Goal: Task Accomplishment & Management: Use online tool/utility

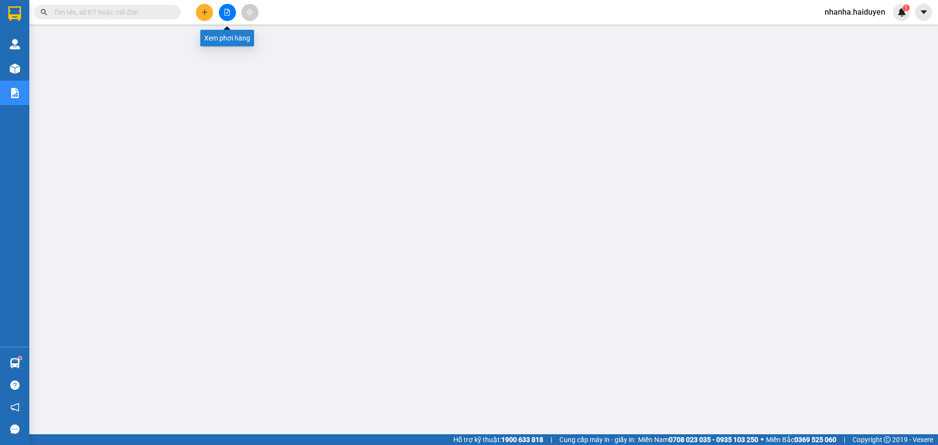
click at [230, 17] on button at bounding box center [227, 12] width 17 height 17
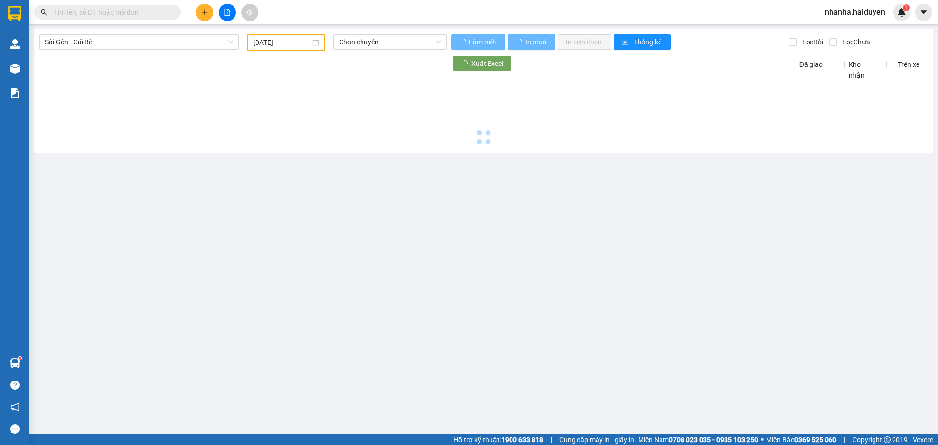
type input "[DATE]"
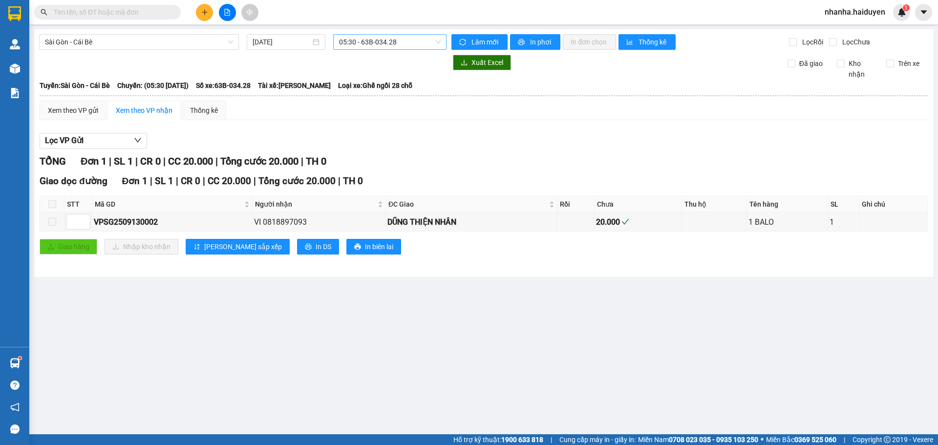
drag, startPoint x: 344, startPoint y: 44, endPoint x: 347, endPoint y: 51, distance: 7.0
click at [345, 45] on span "05:30 - 63B-034.28" at bounding box center [390, 42] width 102 height 15
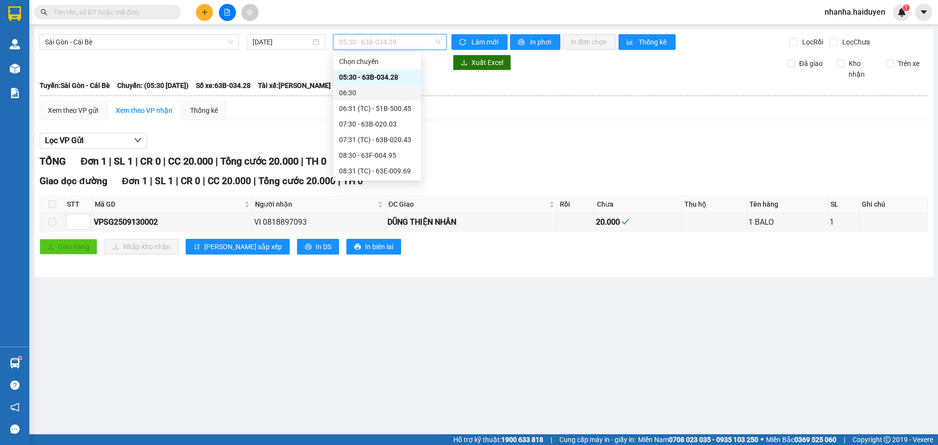
click at [368, 91] on div "06:30" at bounding box center [377, 92] width 76 height 11
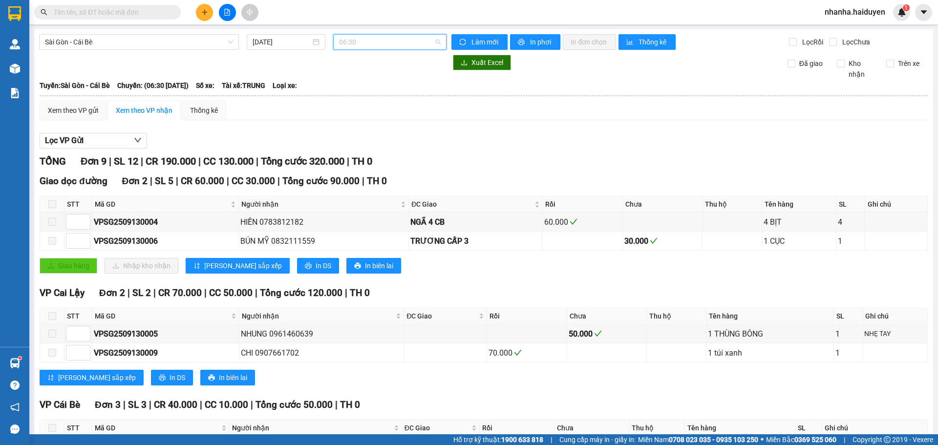
click at [371, 46] on span "06:30" at bounding box center [390, 42] width 102 height 15
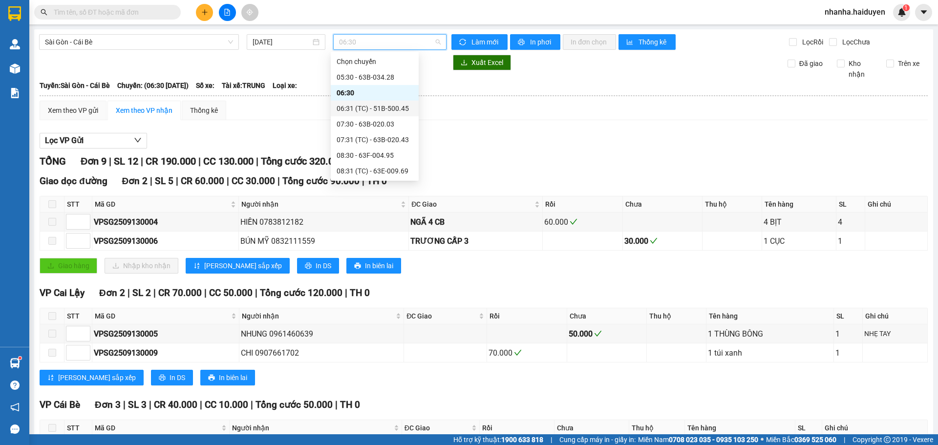
click at [358, 108] on div "06:31 (TC) - 51B-500.45" at bounding box center [375, 108] width 76 height 11
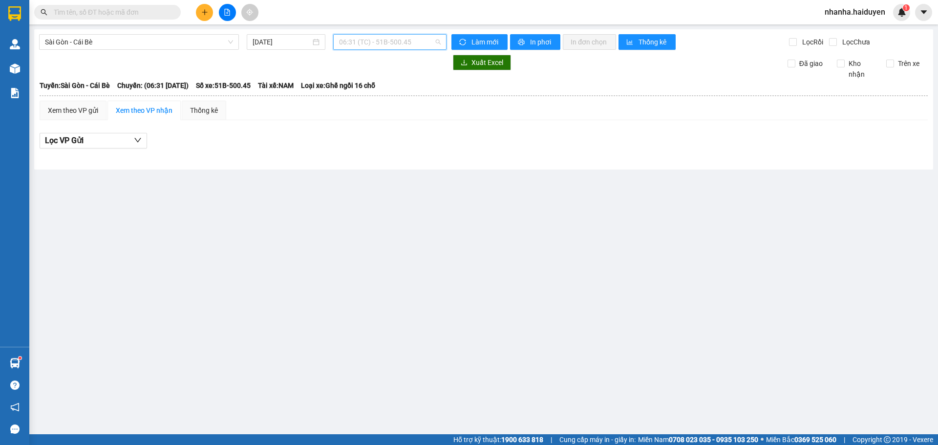
click at [367, 38] on span "06:31 (TC) - 51B-500.45" at bounding box center [390, 42] width 102 height 15
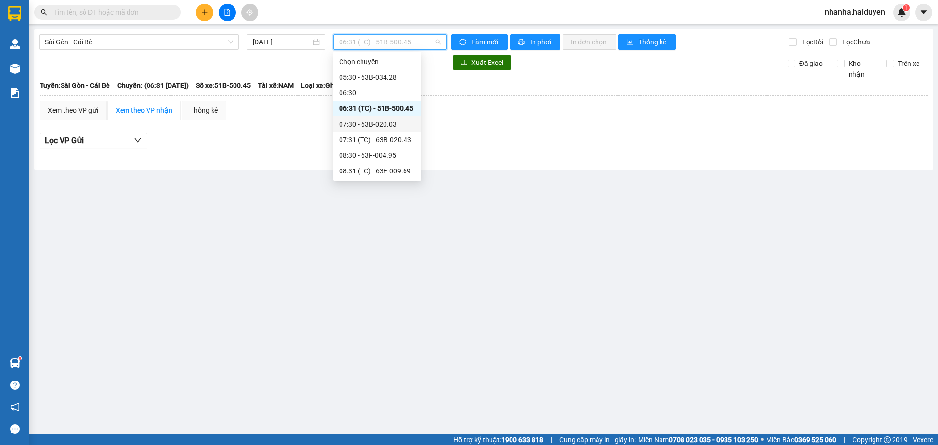
click at [363, 126] on div "07:30 - 63B-020.03" at bounding box center [377, 124] width 76 height 11
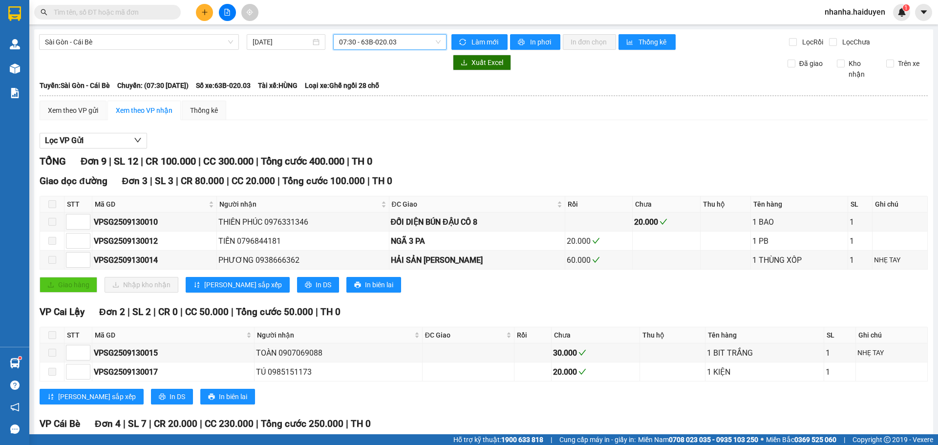
click at [375, 43] on span "07:30 - 63B-020.03" at bounding box center [390, 42] width 102 height 15
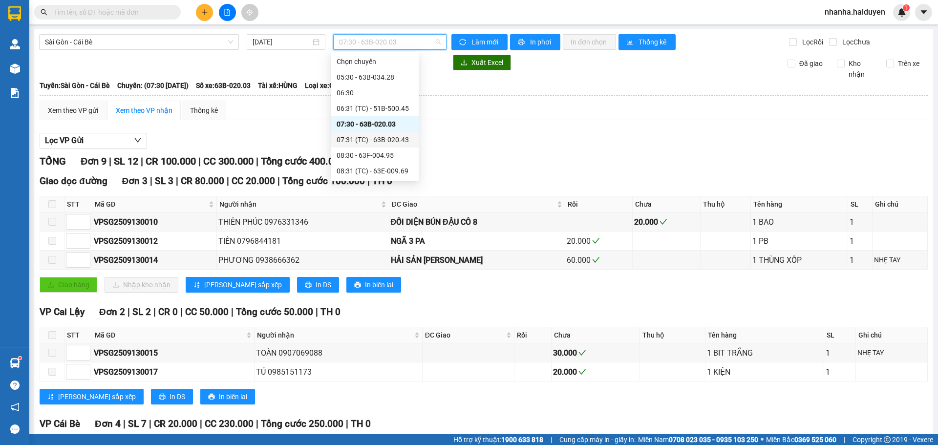
drag, startPoint x: 374, startPoint y: 132, endPoint x: 374, endPoint y: 142, distance: 10.3
click at [374, 142] on div "07:31 (TC) - 63B-020.43" at bounding box center [375, 140] width 88 height 16
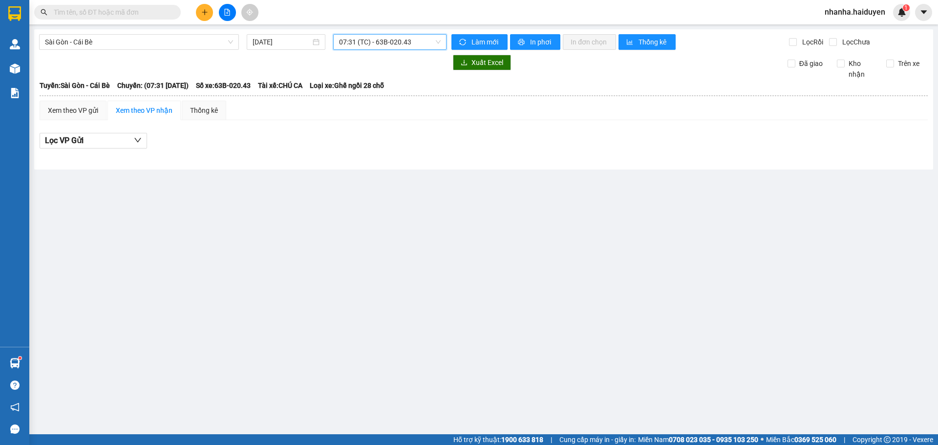
click at [353, 39] on span "07:31 (TC) - 63B-020.43" at bounding box center [390, 42] width 102 height 15
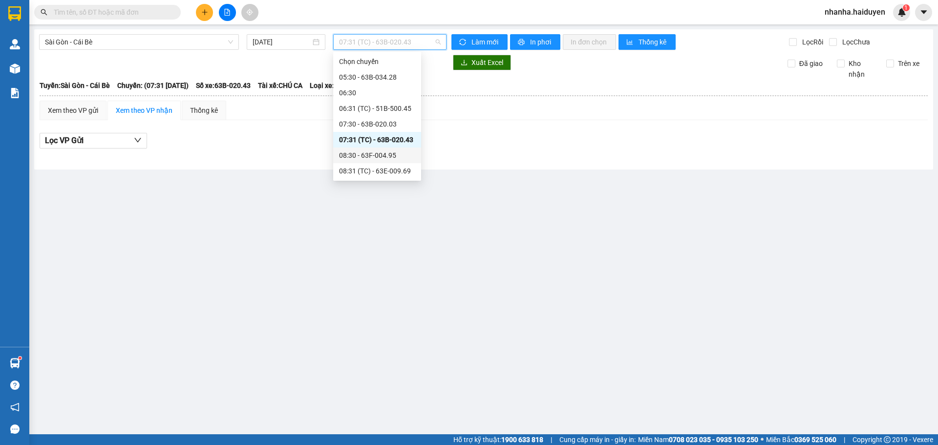
click at [358, 151] on div "08:30 - 63F-004.95" at bounding box center [377, 155] width 76 height 11
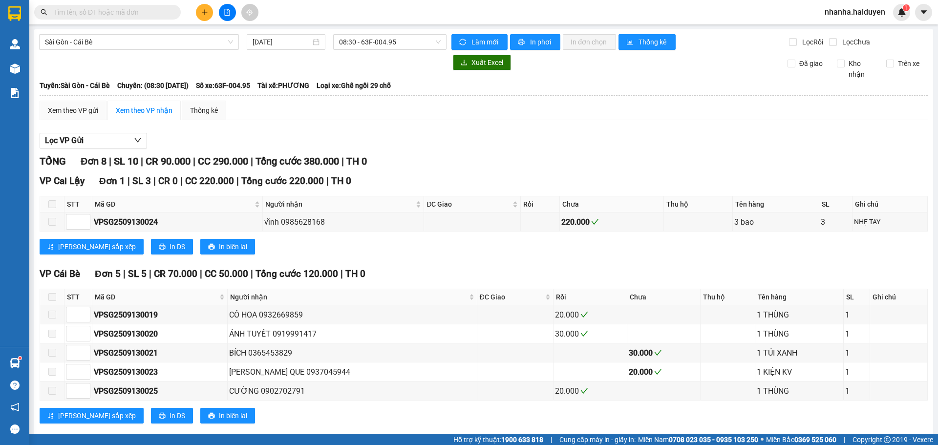
click at [373, 54] on div "[GEOGRAPHIC_DATA] - Cái Bè [DATE] 08:30 - 63F-004.95 [PERSON_NAME] mới In phơi …" at bounding box center [483, 293] width 899 height 529
click at [380, 43] on span "08:30 - 63F-004.95" at bounding box center [390, 42] width 102 height 15
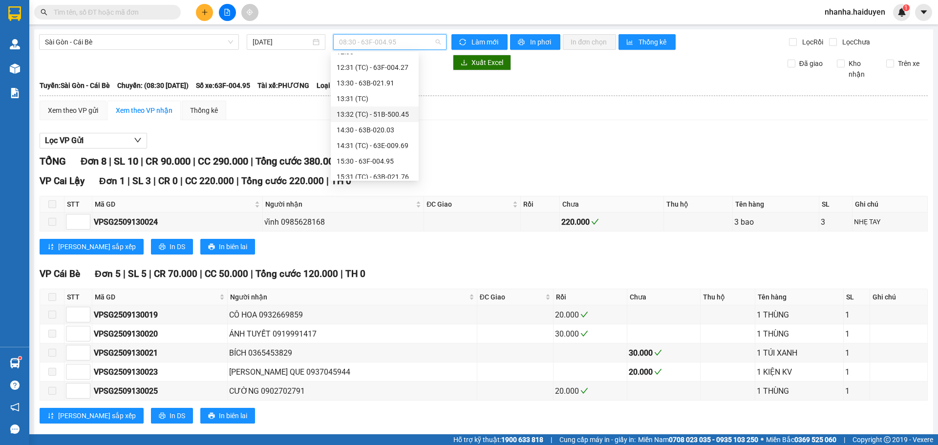
scroll to position [375, 0]
click at [374, 176] on div "20:00 - 63B-021.91" at bounding box center [375, 171] width 76 height 11
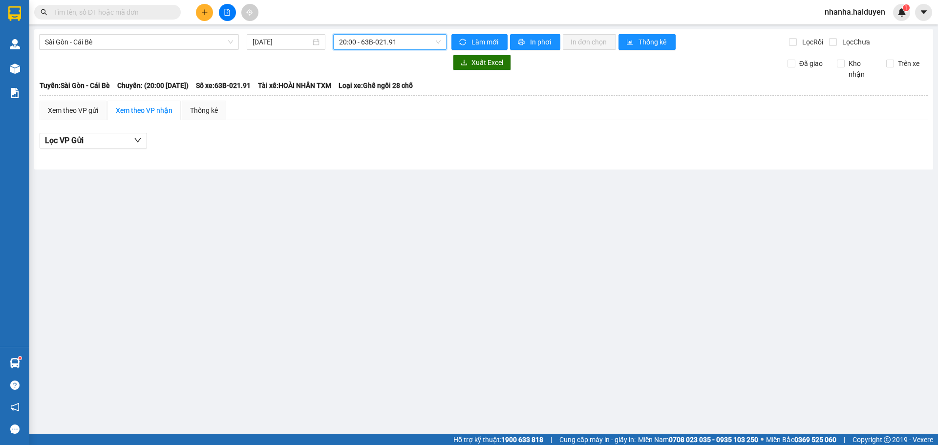
click at [376, 45] on span "20:00 - 63B-021.91" at bounding box center [390, 42] width 102 height 15
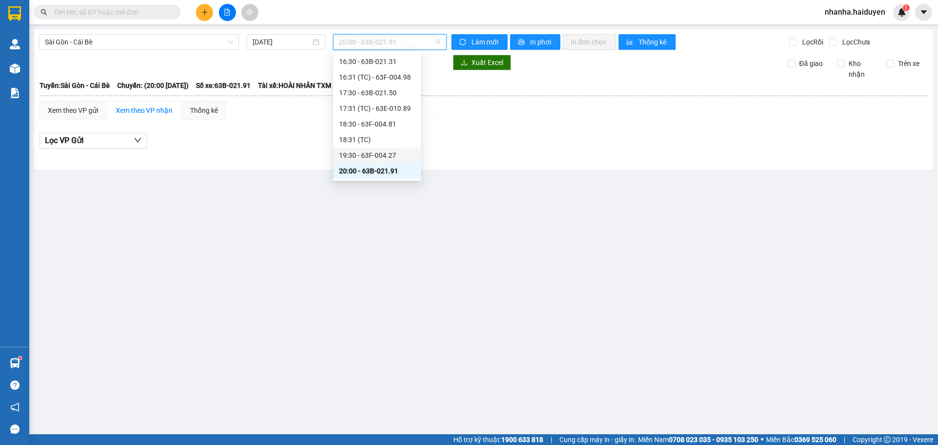
click at [364, 154] on div "19:30 - 63F-004.27" at bounding box center [377, 155] width 76 height 11
click at [385, 47] on span "19:30 - 63F-004.27" at bounding box center [390, 42] width 102 height 15
click at [375, 137] on div "18:31 (TC)" at bounding box center [377, 139] width 76 height 11
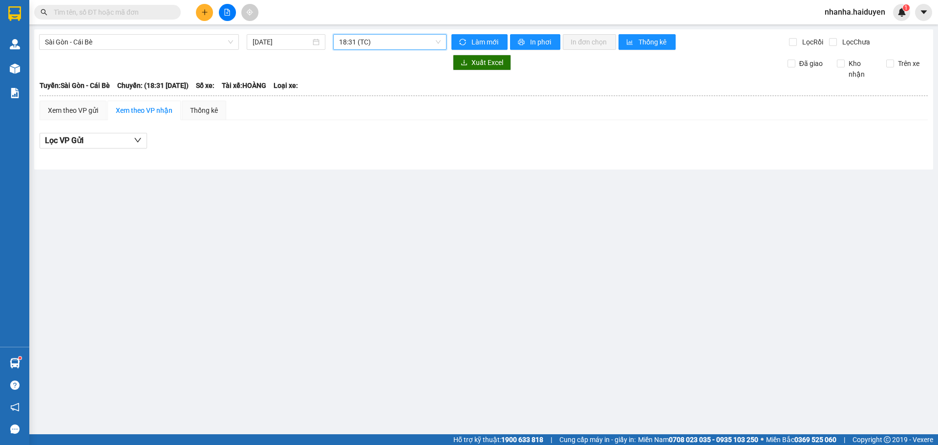
click at [381, 49] on span "18:31 (TC)" at bounding box center [390, 42] width 102 height 15
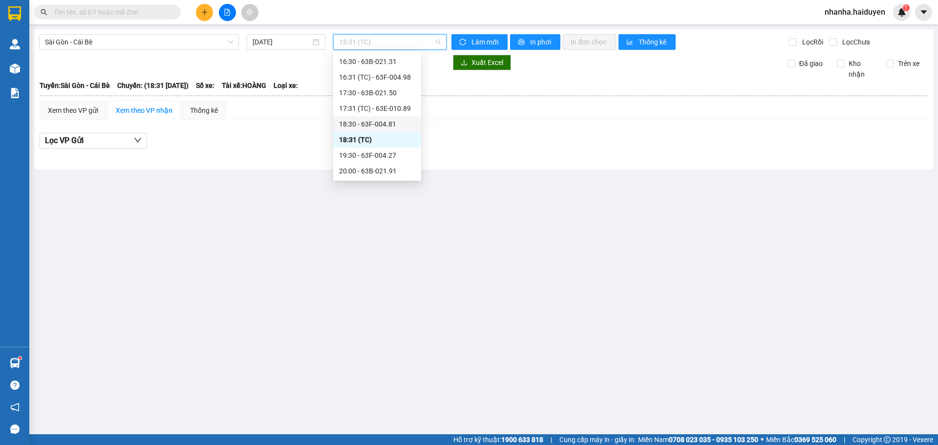
click at [376, 125] on div "18:30 - 63F-004.81" at bounding box center [377, 124] width 76 height 11
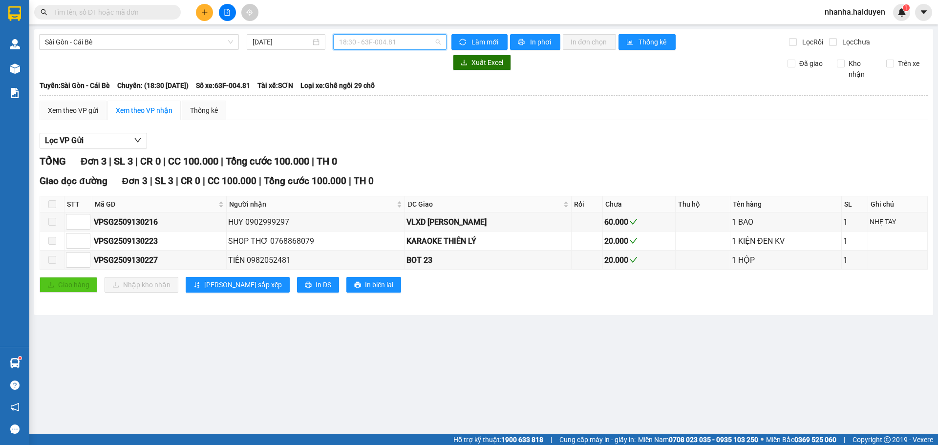
click at [377, 45] on span "18:30 - 63F-004.81" at bounding box center [390, 42] width 102 height 15
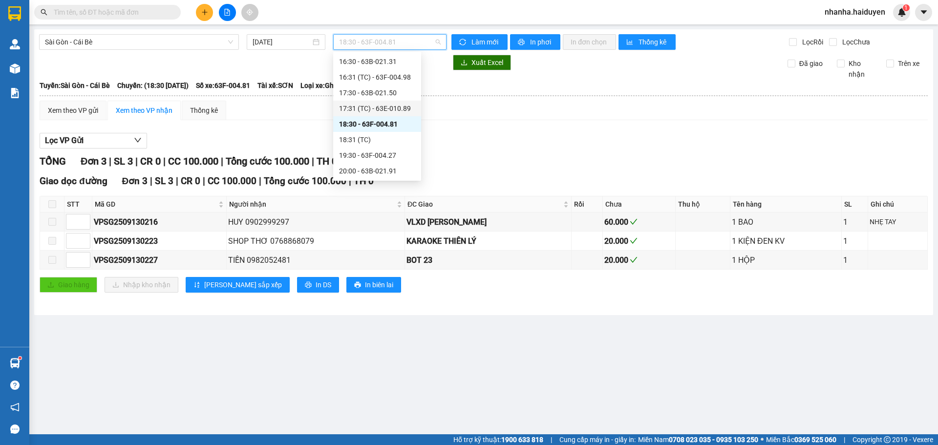
click at [374, 107] on div "17:31 (TC) - 63E-010.89" at bounding box center [377, 108] width 76 height 11
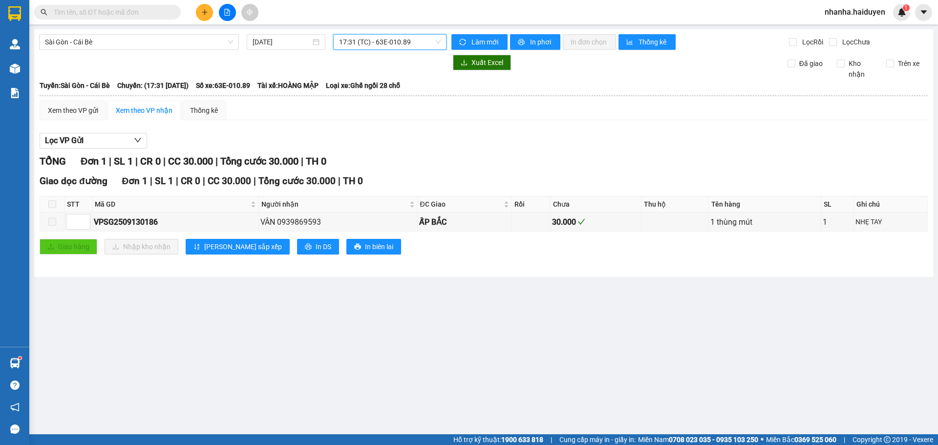
click at [373, 38] on span "17:31 (TC) - 63E-010.89" at bounding box center [390, 42] width 102 height 15
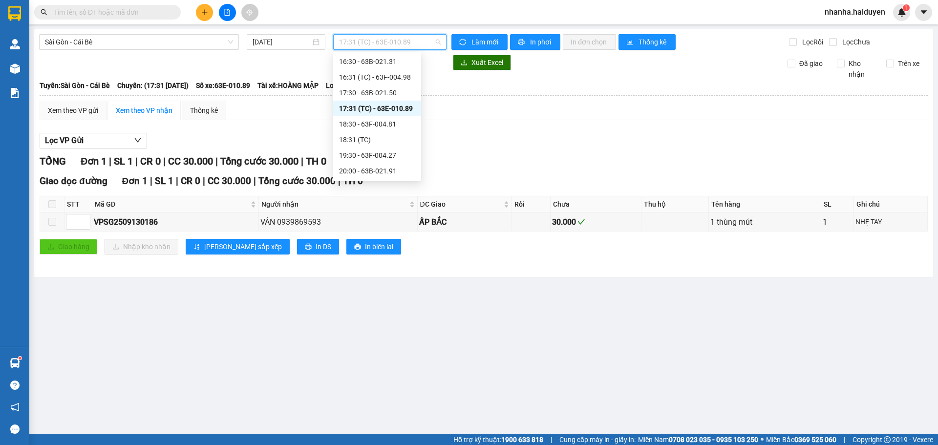
click at [369, 97] on div "17:30 - 63B-021.50" at bounding box center [377, 92] width 76 height 11
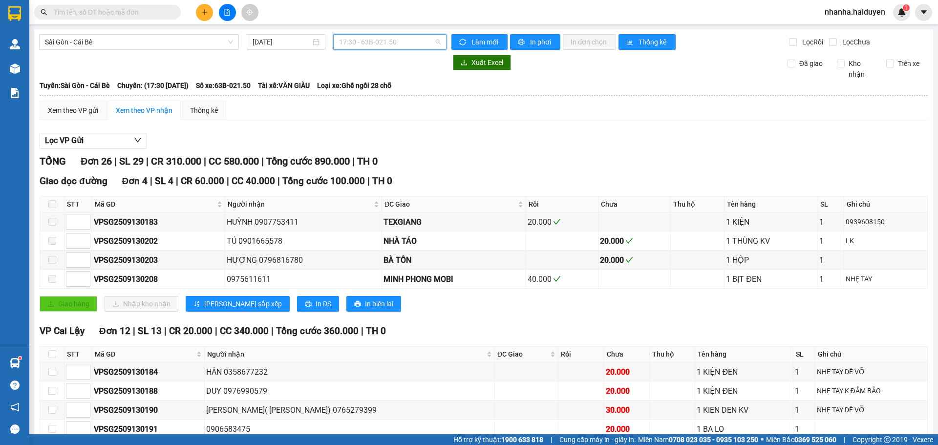
click at [373, 43] on span "17:30 - 63B-021.50" at bounding box center [390, 42] width 102 height 15
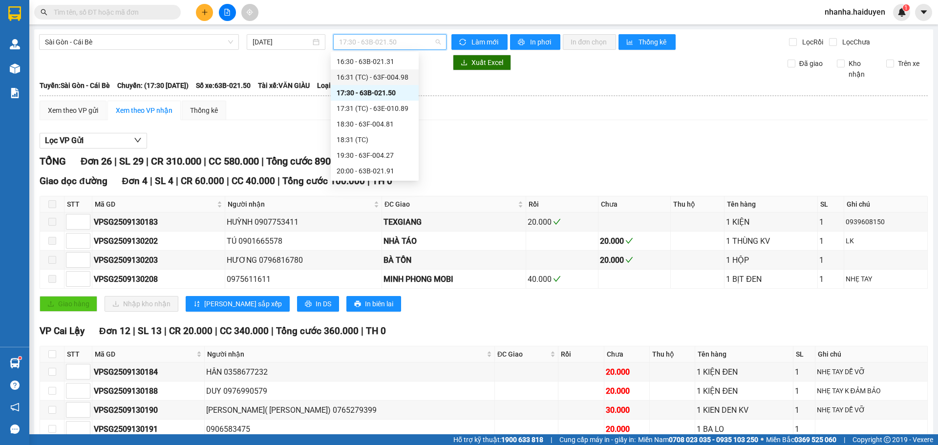
click at [373, 80] on div "16:31 (TC) - 63F-004.98" at bounding box center [375, 77] width 76 height 11
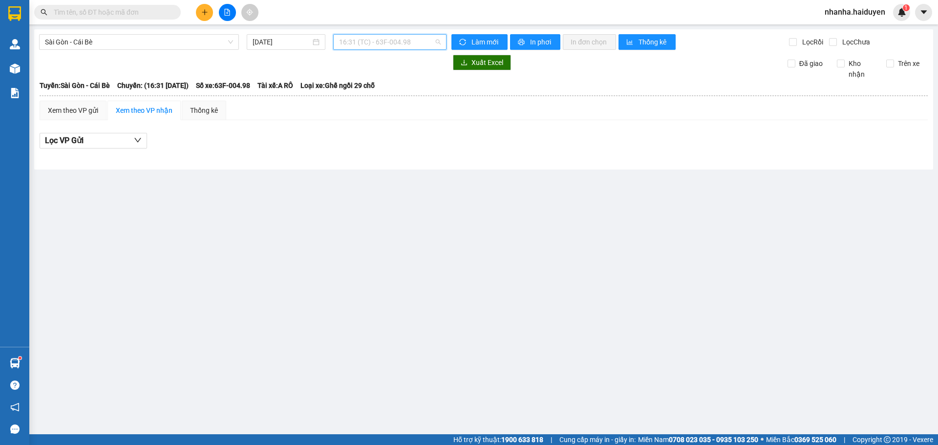
click at [376, 44] on span "16:31 (TC) - 63F-004.98" at bounding box center [390, 42] width 102 height 15
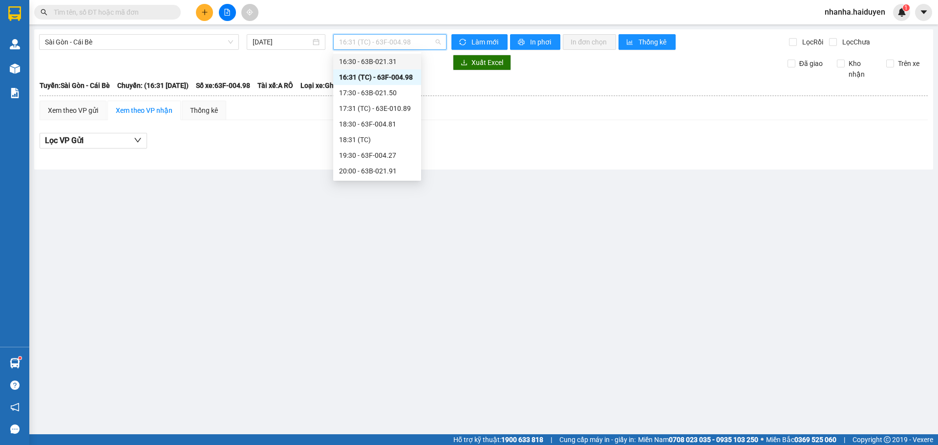
click at [374, 62] on div "16:30 - 63B-021.31" at bounding box center [377, 61] width 76 height 11
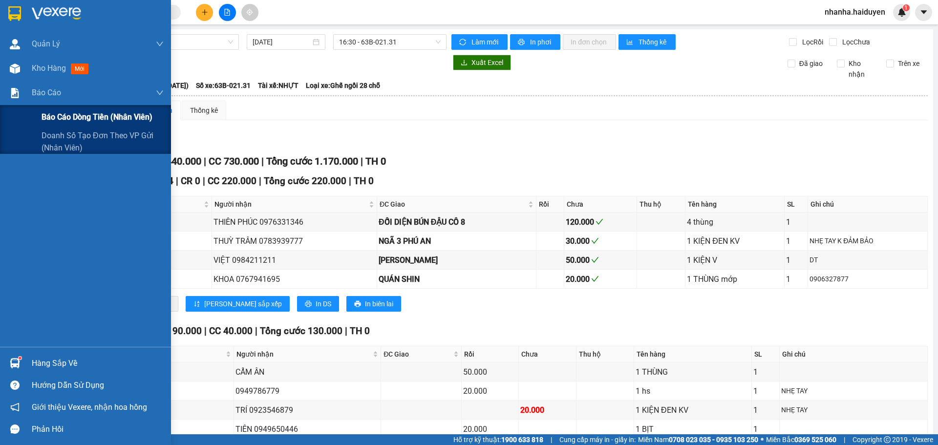
click at [103, 116] on span "Báo cáo dòng tiền (nhân viên)" at bounding box center [97, 117] width 111 height 12
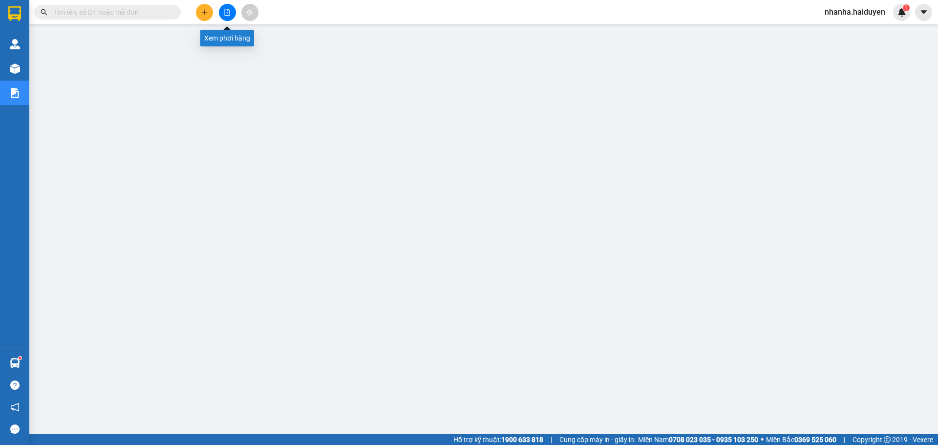
click at [228, 15] on icon "file-add" at bounding box center [227, 12] width 5 height 7
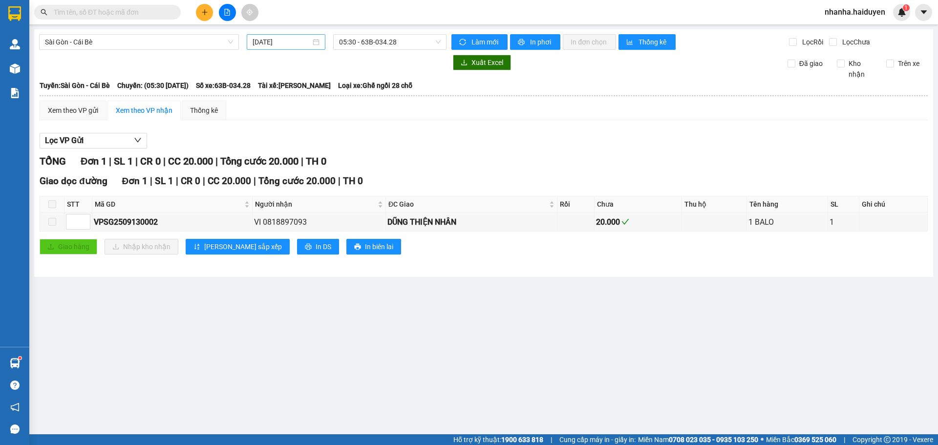
click at [315, 42] on div "[DATE]" at bounding box center [286, 42] width 67 height 11
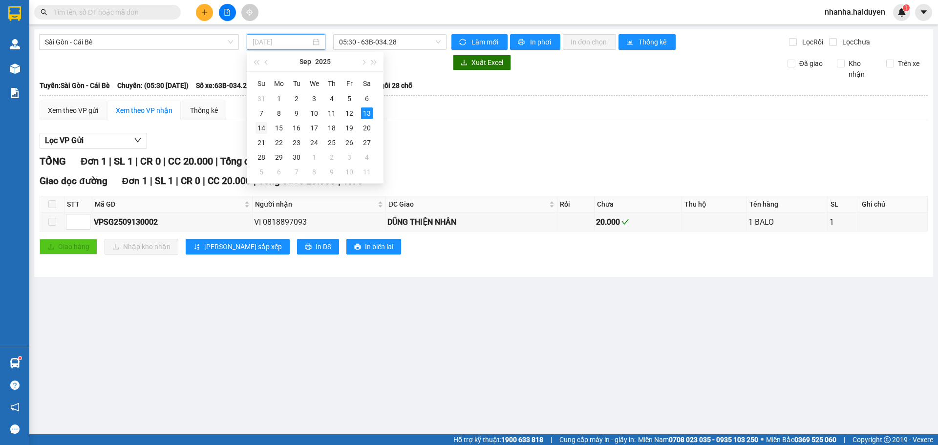
click at [261, 132] on div "14" at bounding box center [262, 128] width 12 height 12
type input "[DATE]"
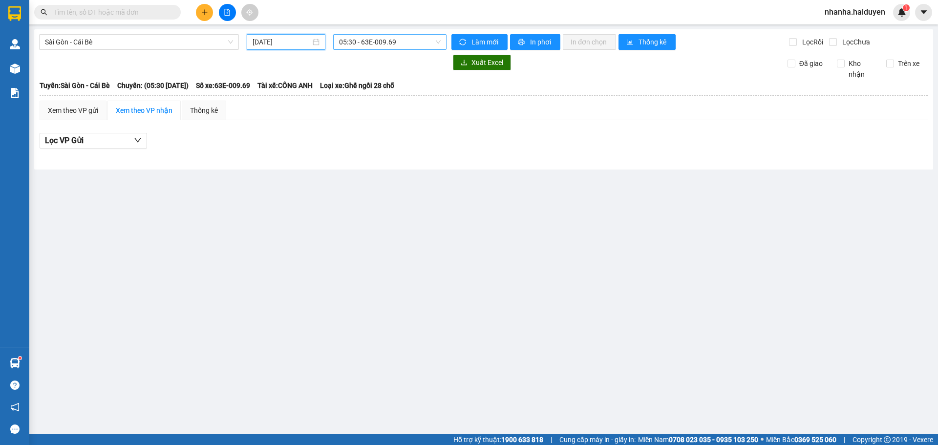
click at [402, 40] on span "05:30 - 63E-009.69" at bounding box center [390, 42] width 102 height 15
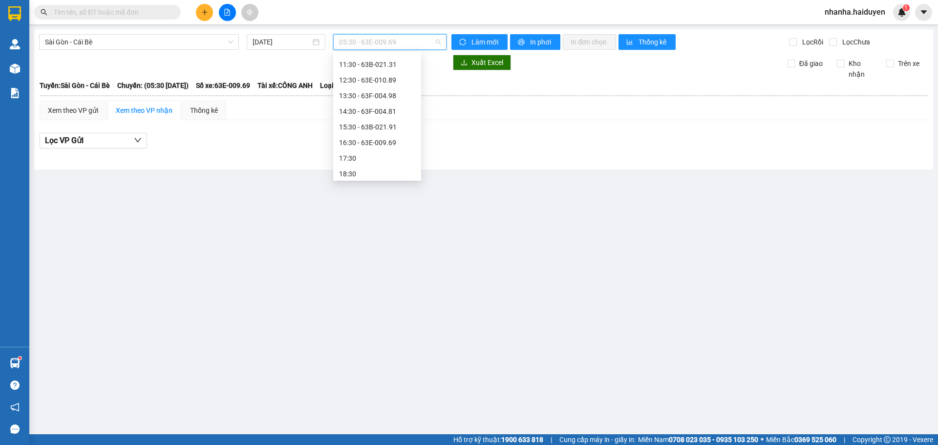
scroll to position [141, 0]
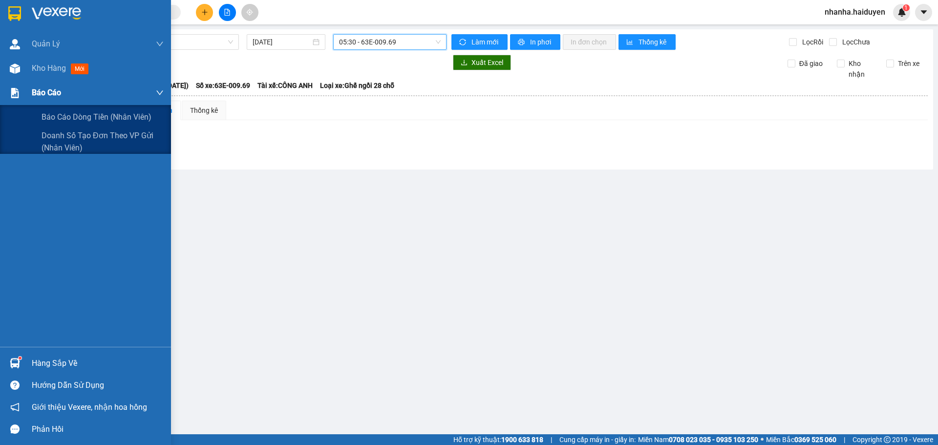
click at [28, 92] on div "Báo cáo" at bounding box center [85, 93] width 171 height 24
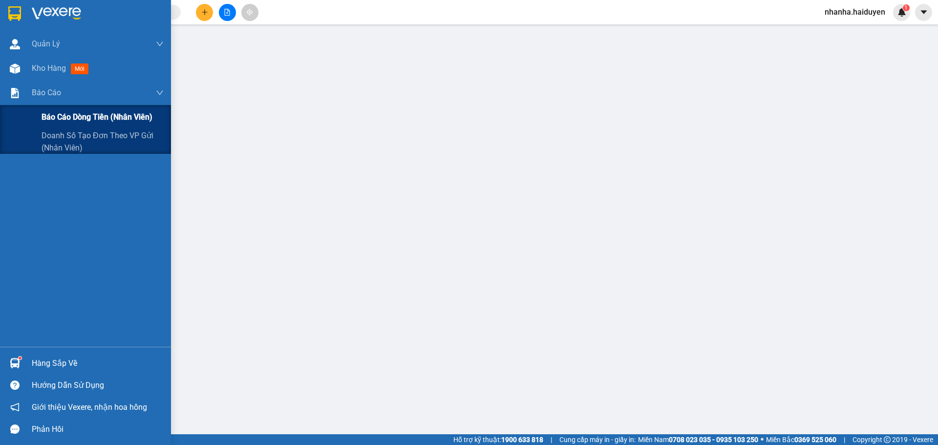
click at [41, 106] on div "Báo cáo dòng tiền (nhân viên)" at bounding box center [85, 117] width 171 height 24
click at [43, 107] on div "Báo cáo dòng tiền (nhân viên)" at bounding box center [103, 117] width 122 height 24
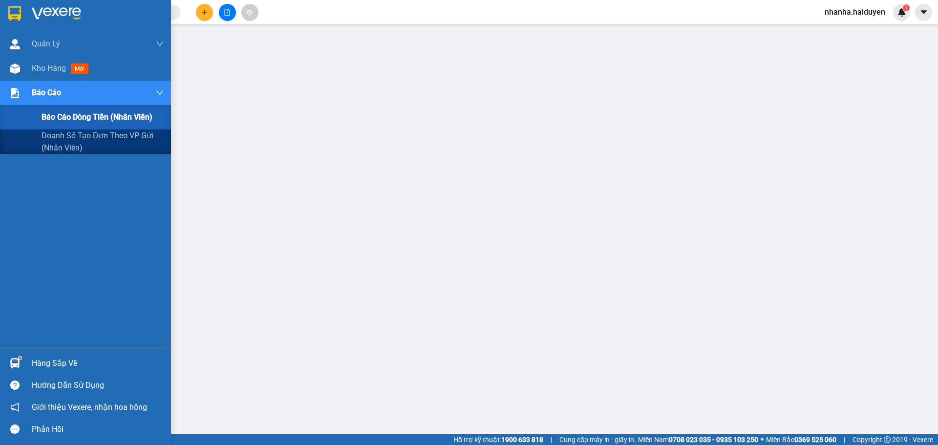
click at [43, 107] on div "Báo cáo dòng tiền (nhân viên)" at bounding box center [103, 117] width 122 height 24
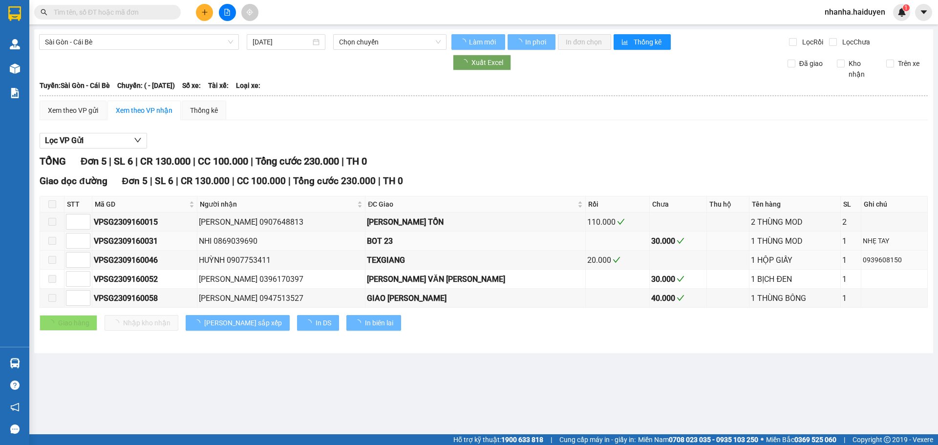
type input "16/09/2023"
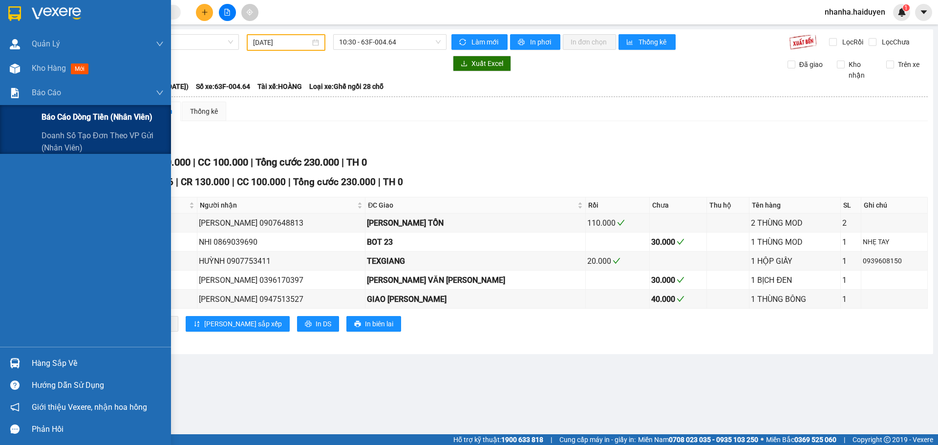
click at [63, 108] on div "Báo cáo dòng tiền (nhân viên)" at bounding box center [103, 117] width 122 height 24
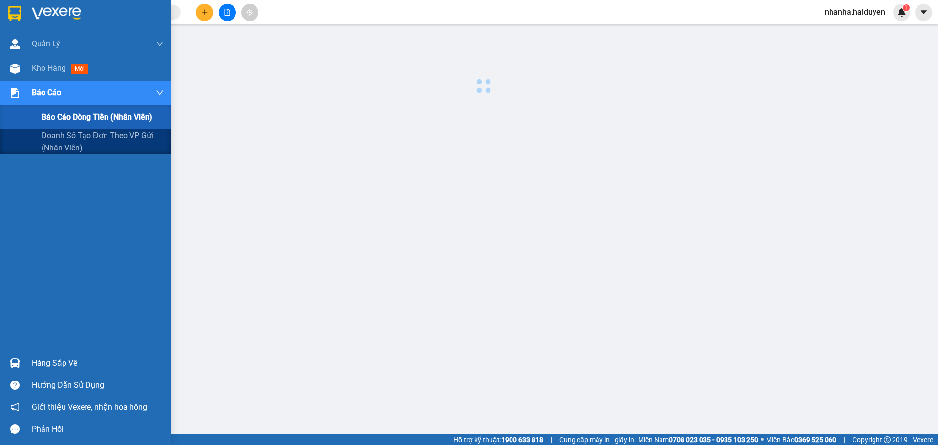
click at [63, 108] on div "Báo cáo dòng tiền (nhân viên)" at bounding box center [103, 117] width 122 height 24
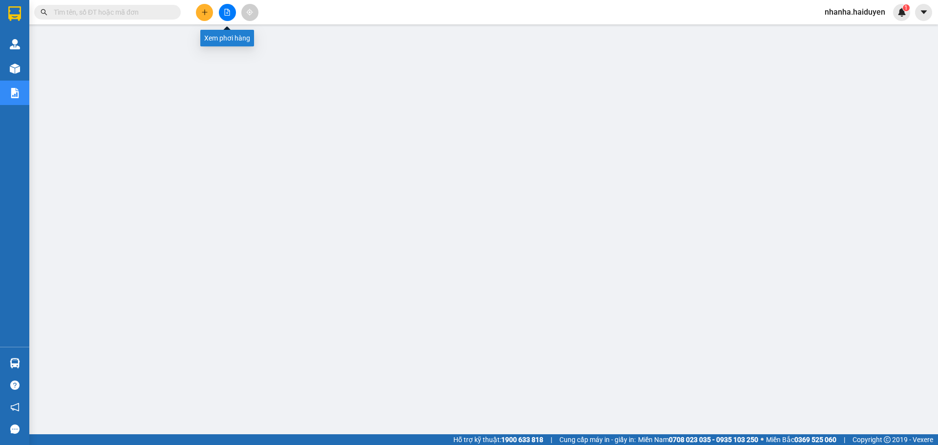
click at [225, 12] on icon "file-add" at bounding box center [227, 12] width 5 height 7
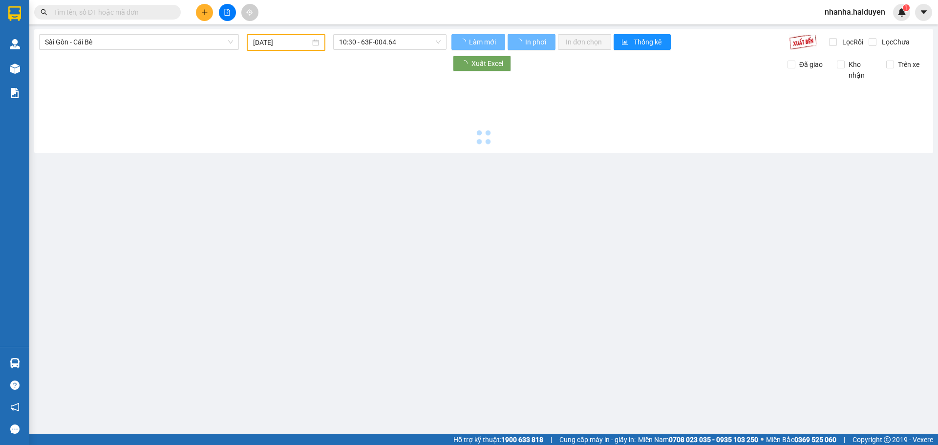
type input "[DATE]"
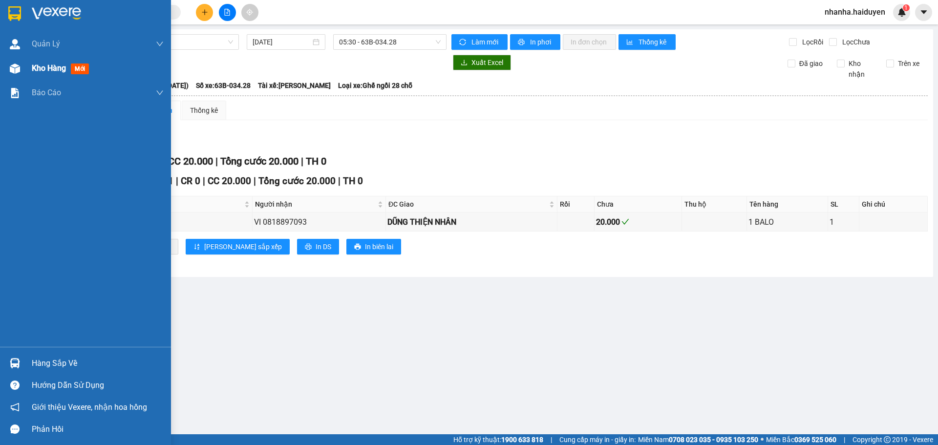
click at [16, 64] on img at bounding box center [15, 69] width 10 height 10
